Goal: Task Accomplishment & Management: Manage account settings

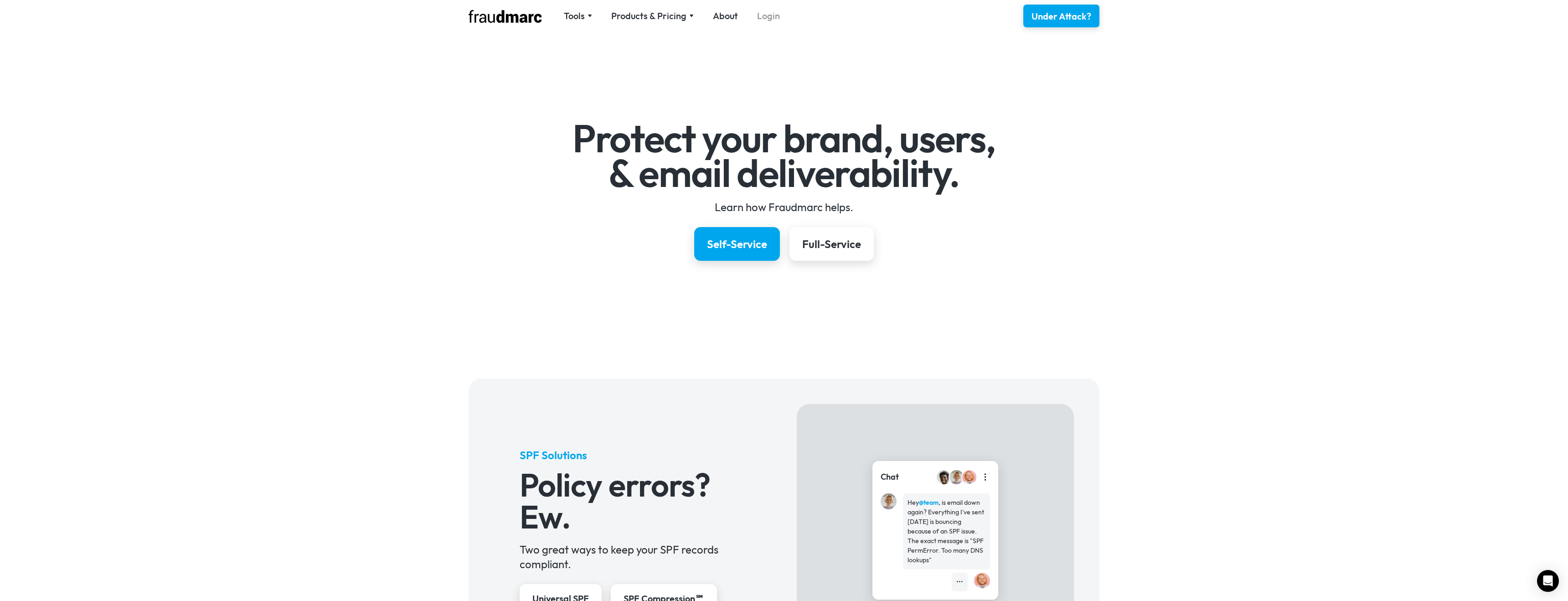
click at [766, 21] on link "Login" at bounding box center [768, 16] width 23 height 13
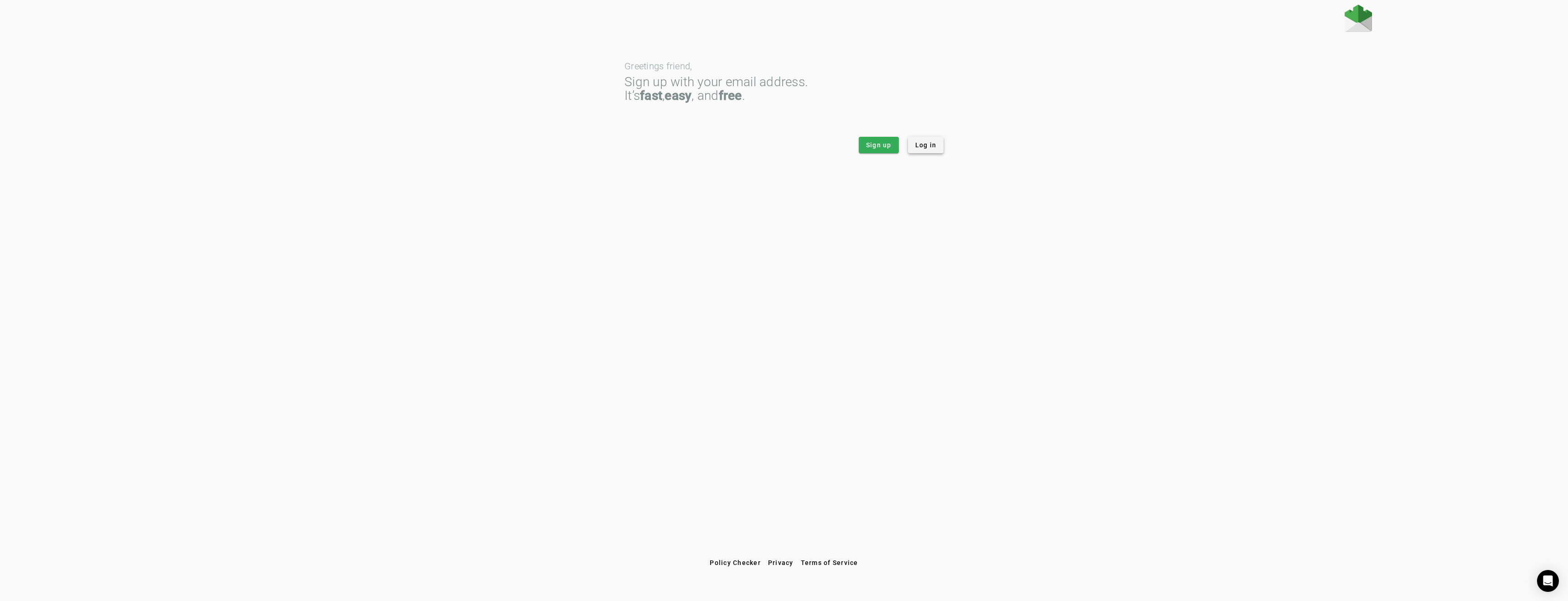
click at [941, 152] on span at bounding box center [926, 145] width 36 height 22
